Goal: Task Accomplishment & Management: Manage account settings

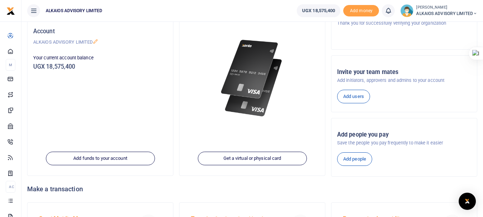
scroll to position [45, 0]
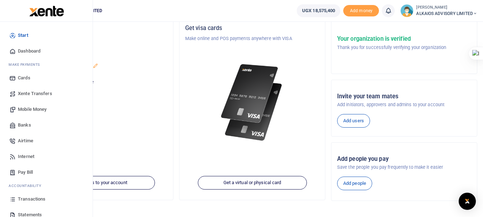
click at [23, 171] on span "Pay Bill" at bounding box center [25, 172] width 15 height 7
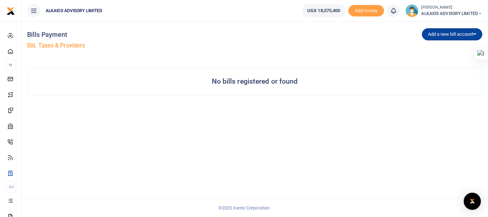
click at [458, 33] on button "Add a new bill account" at bounding box center [452, 34] width 60 height 12
click at [452, 32] on button "Add a new bill account" at bounding box center [452, 34] width 60 height 12
click at [480, 131] on div "Bills Payment Bill, Taxes & Providers Add a new bill account UEDCL NWSC URA KCC…" at bounding box center [254, 118] width 467 height 195
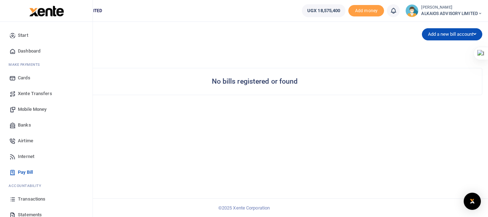
click at [28, 197] on span "Transactions" at bounding box center [32, 198] width 28 height 7
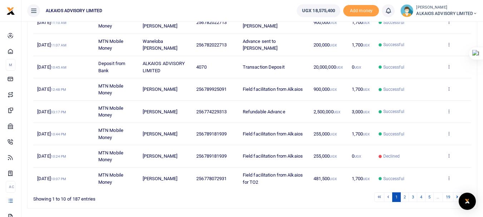
scroll to position [171, 0]
